Goal: Navigation & Orientation: Find specific page/section

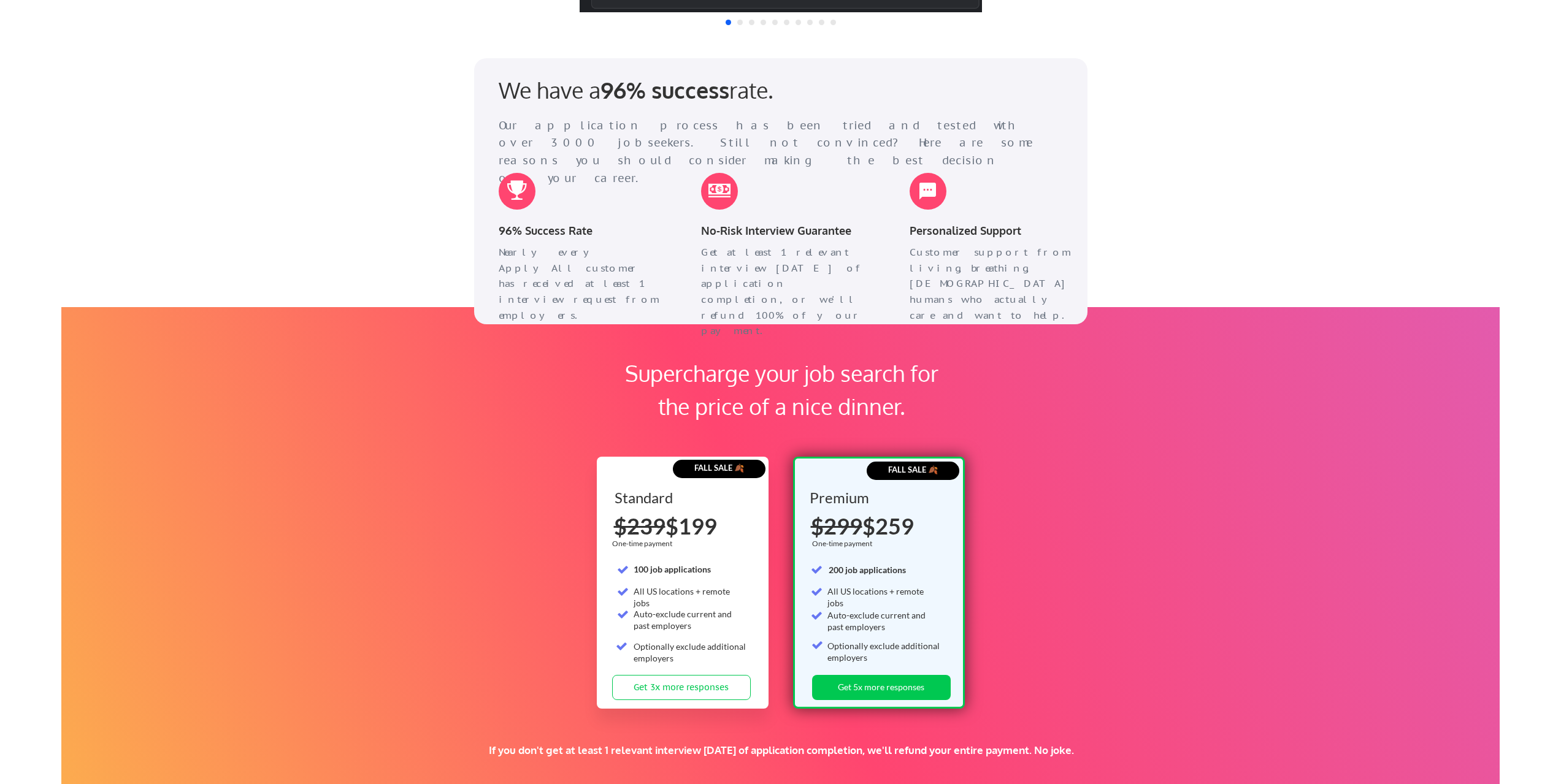
scroll to position [2280, 0]
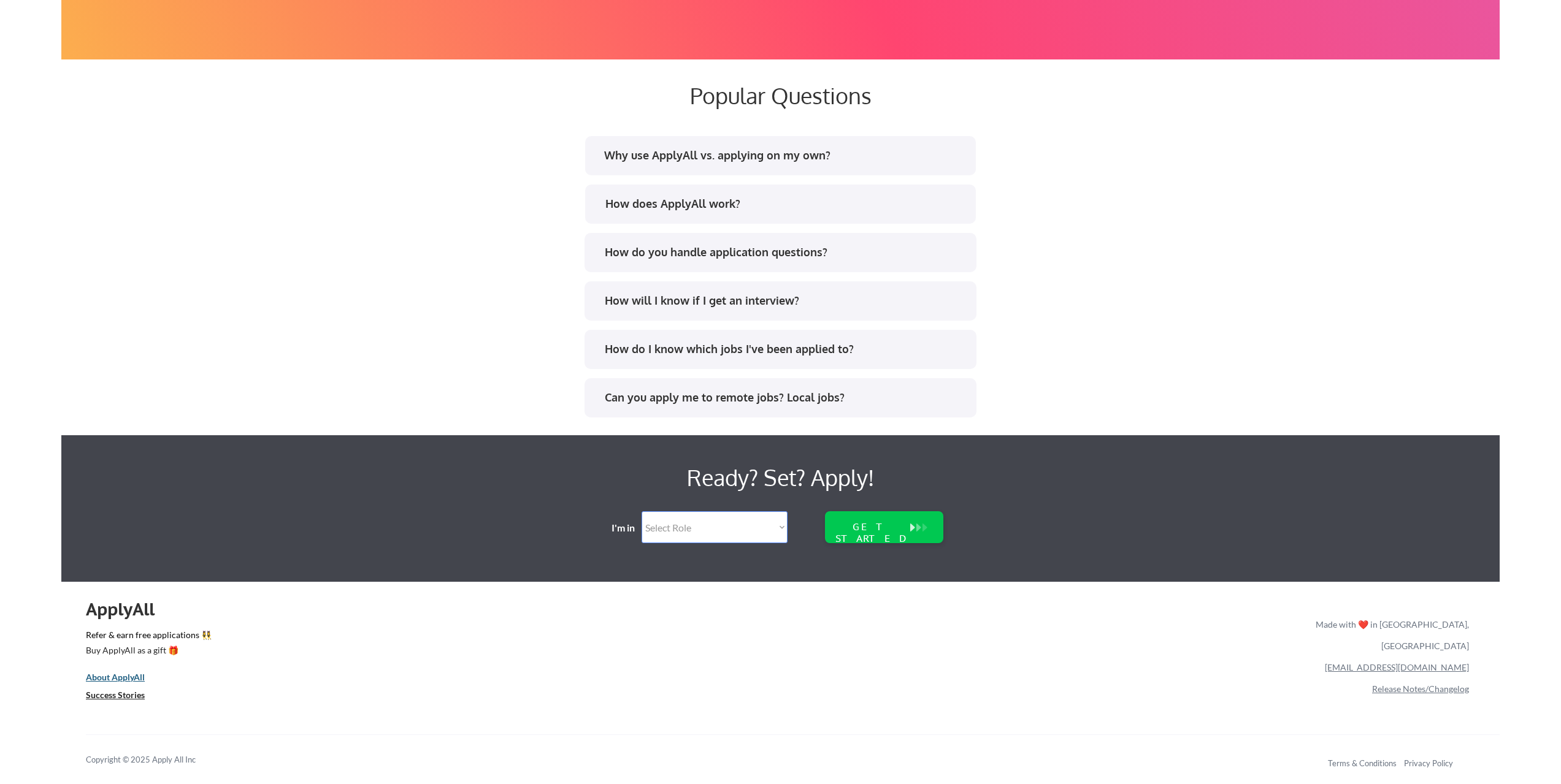
click at [133, 674] on u "About ApplyAll" at bounding box center [115, 677] width 59 height 11
